Goal: Information Seeking & Learning: Check status

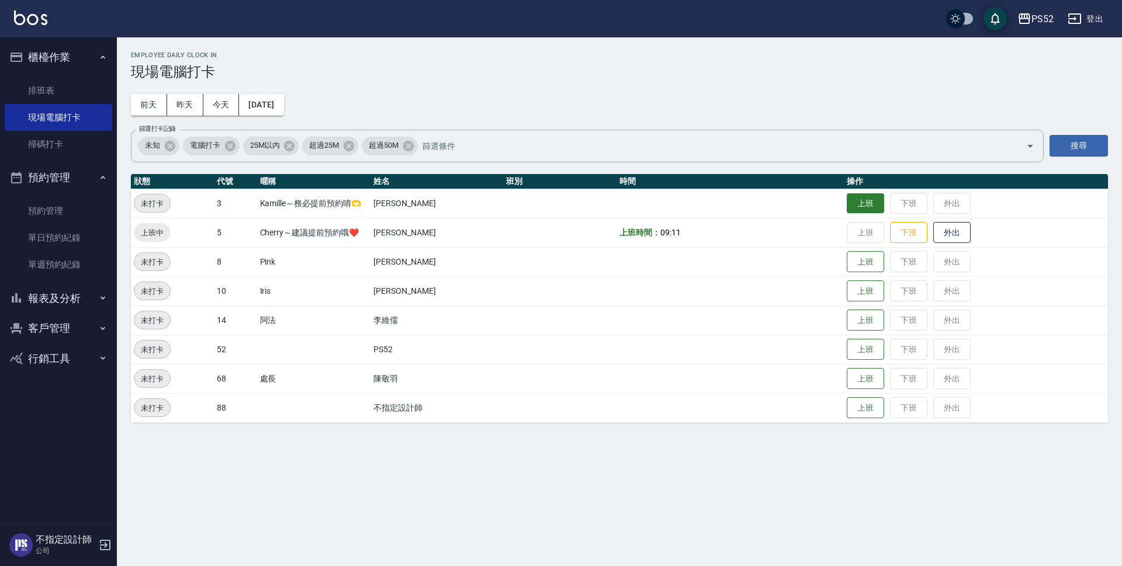
click at [864, 213] on button "上班" at bounding box center [865, 203] width 37 height 20
click at [855, 299] on button "上班" at bounding box center [865, 291] width 37 height 20
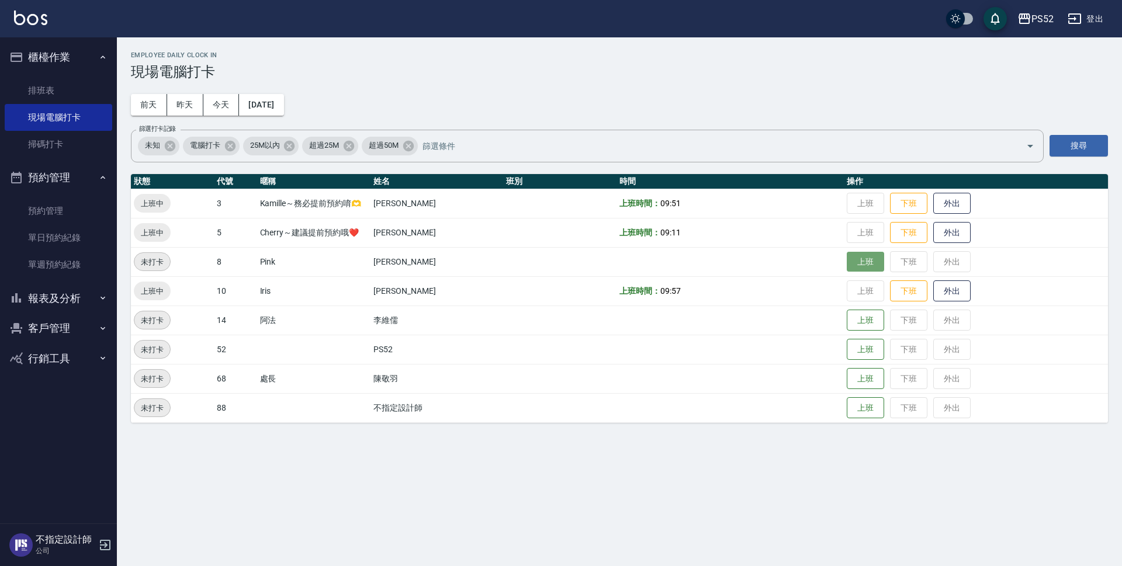
click at [867, 263] on button "上班" at bounding box center [865, 262] width 37 height 20
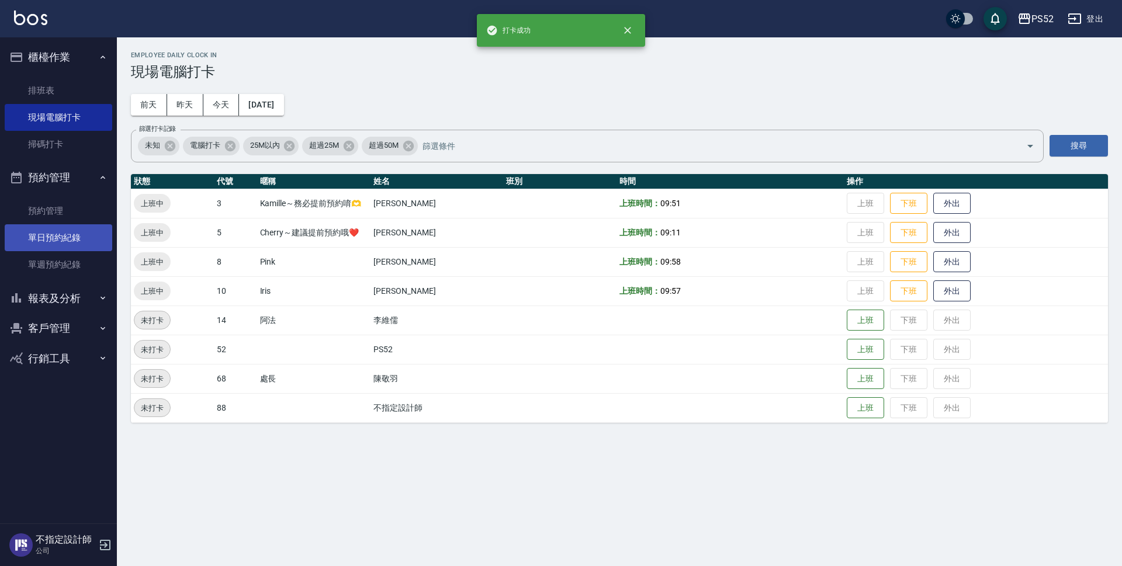
click at [91, 244] on link "單日預約紀錄" at bounding box center [59, 237] width 108 height 27
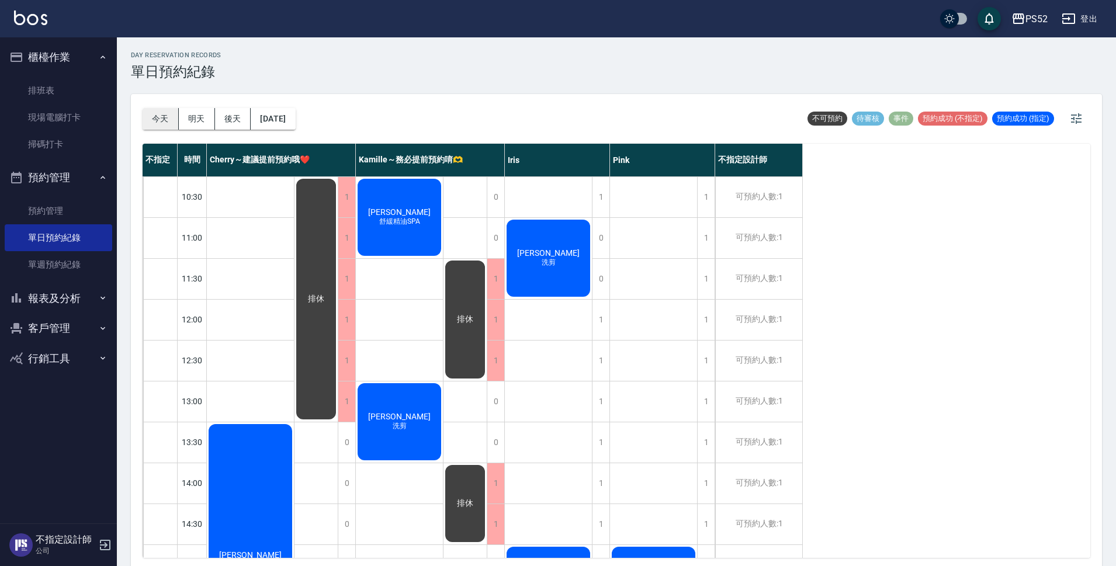
click at [165, 117] on button "今天" at bounding box center [161, 119] width 36 height 22
click at [54, 302] on button "報表及分析" at bounding box center [59, 298] width 108 height 30
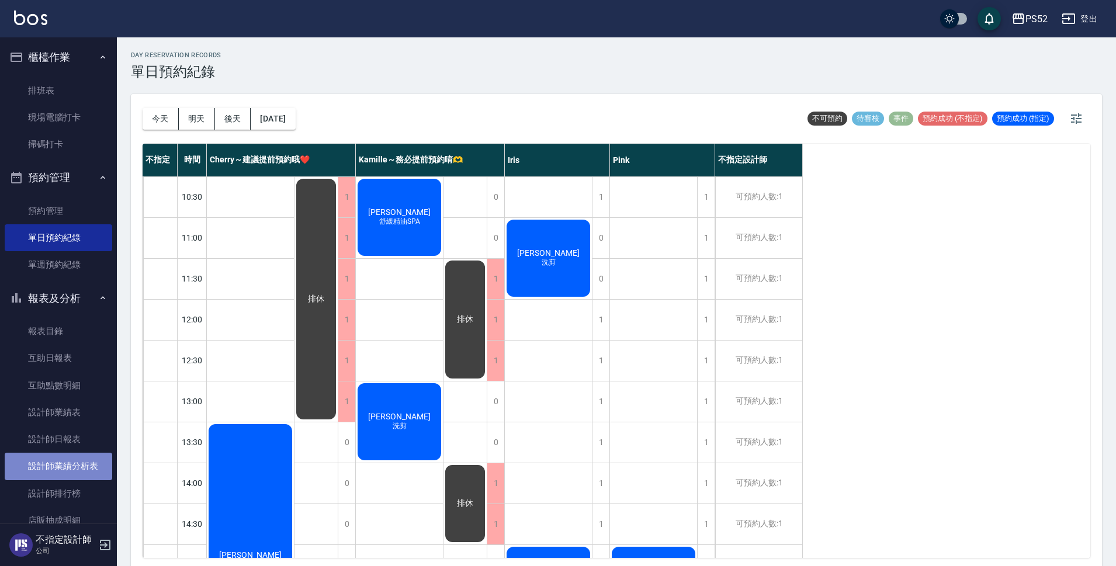
click at [76, 462] on link "設計師業績分析表" at bounding box center [59, 466] width 108 height 27
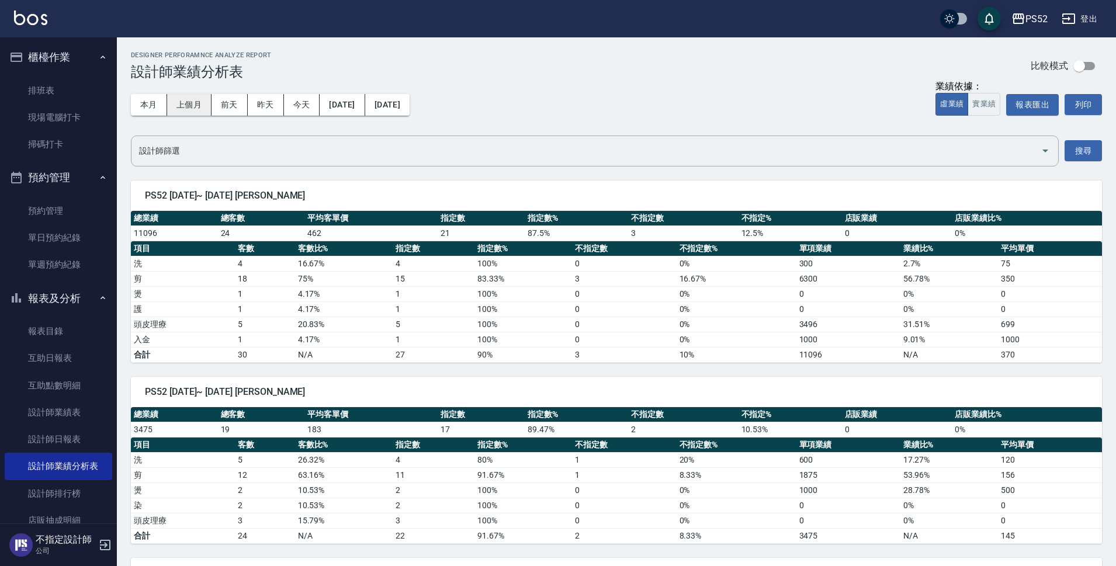
click at [178, 109] on button "上個月" at bounding box center [189, 105] width 44 height 22
